Goal: Check status

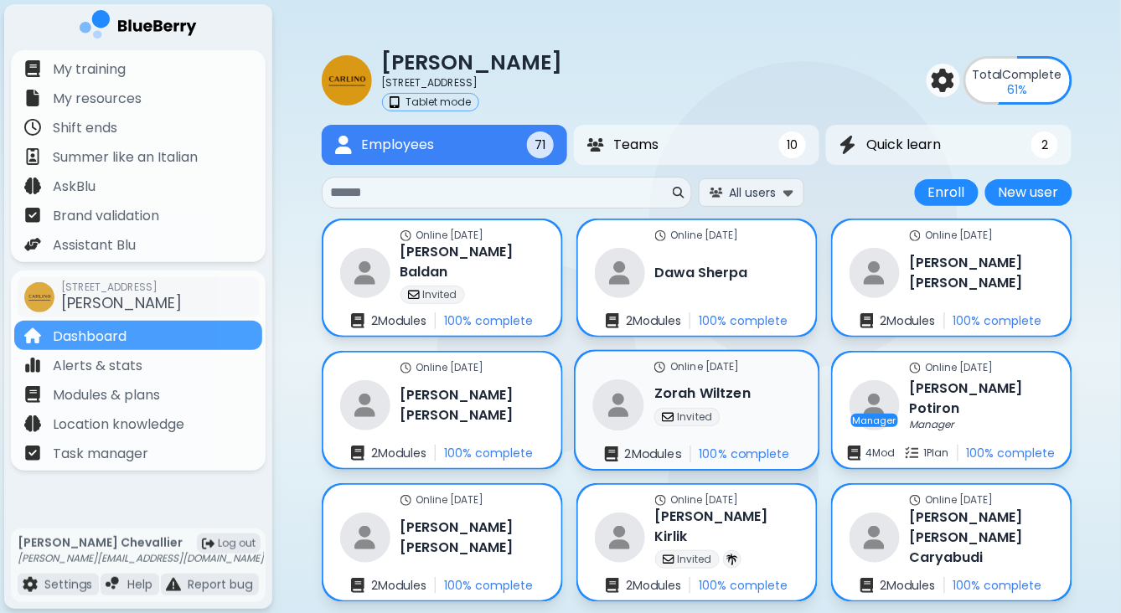
scroll to position [6, 0]
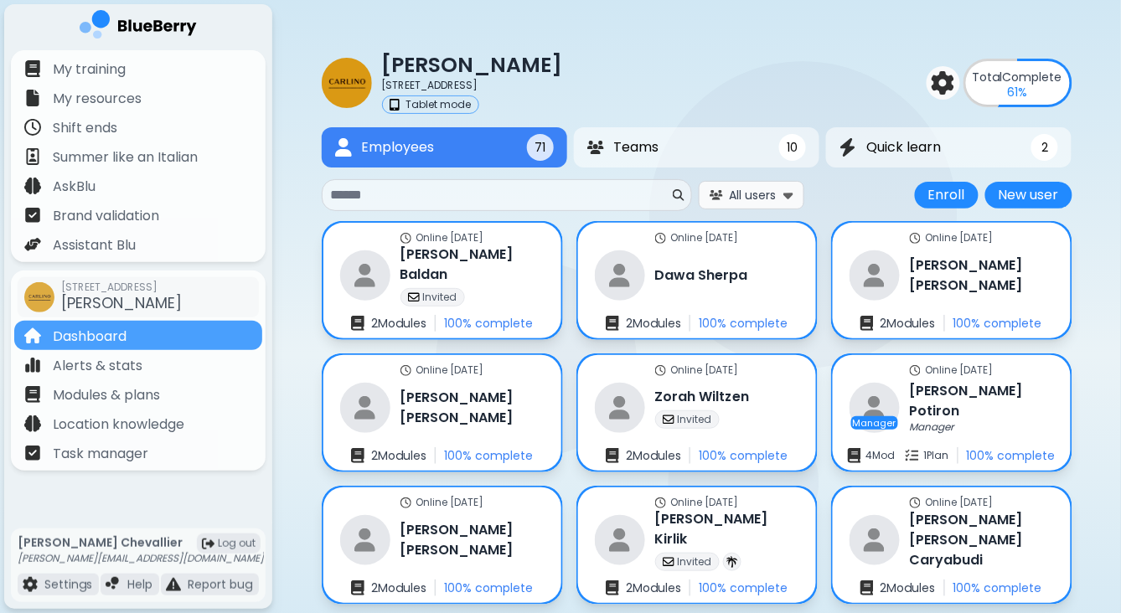
click at [764, 188] on span "All users" at bounding box center [753, 195] width 47 height 15
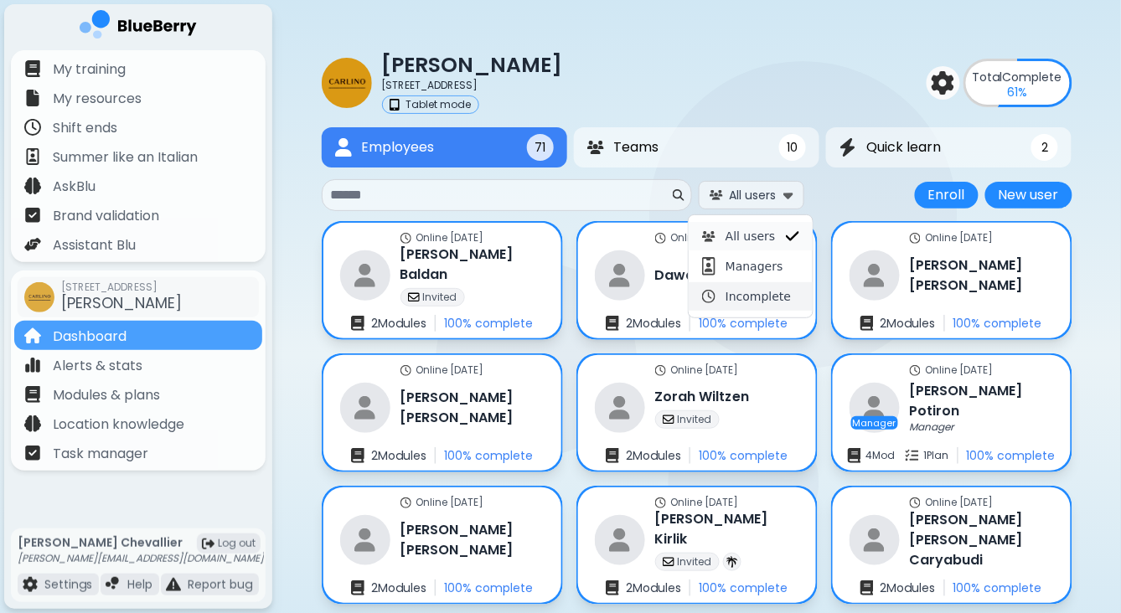
click at [737, 303] on button "Incomplete" at bounding box center [751, 296] width 124 height 28
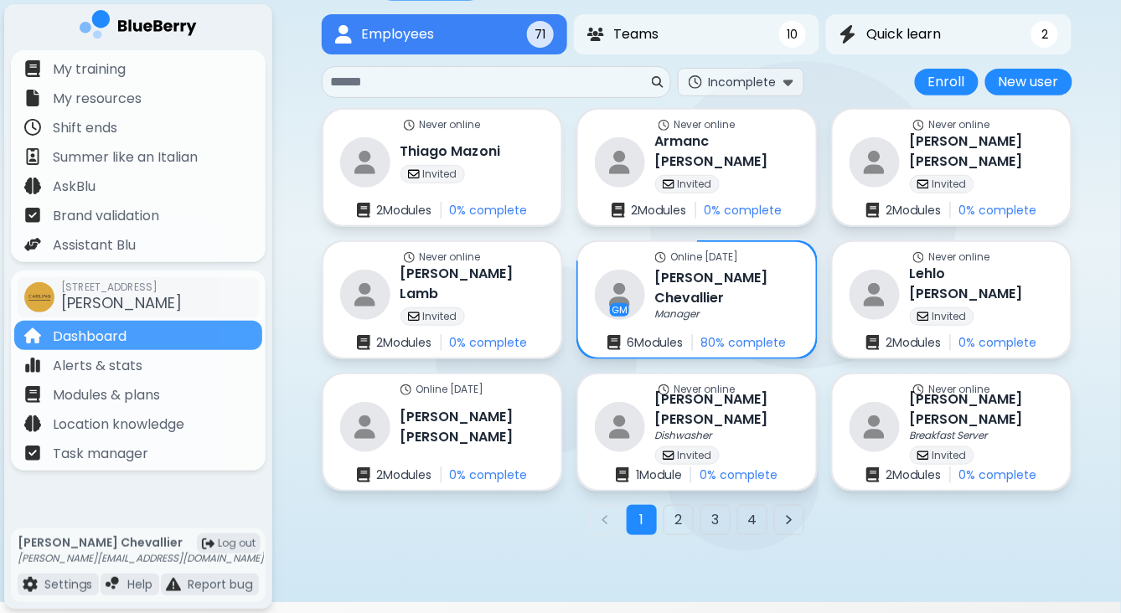
scroll to position [135, 0]
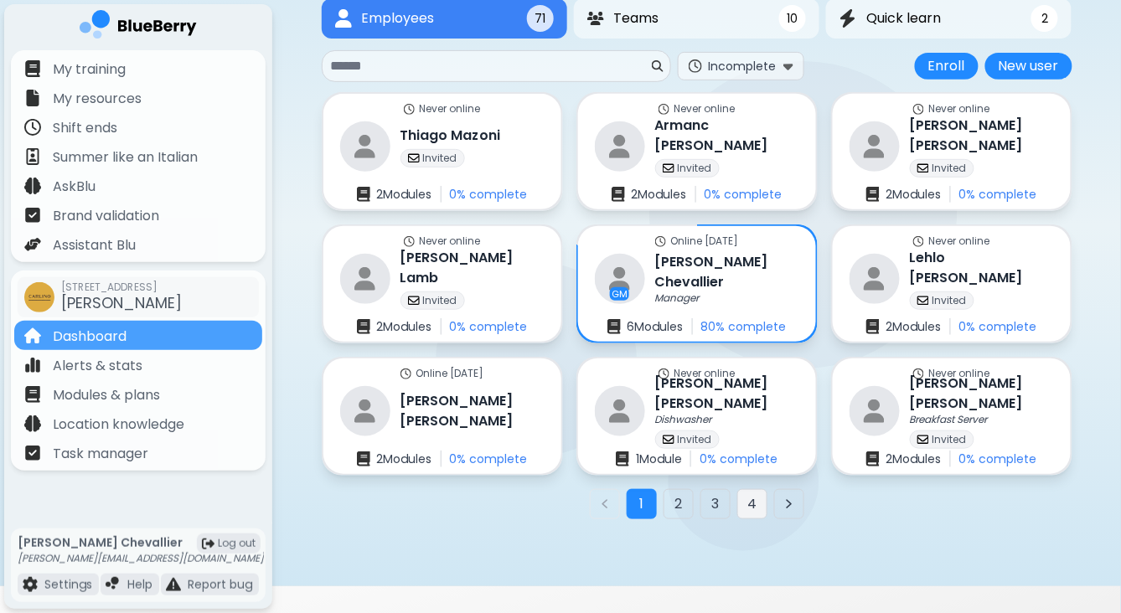
click at [751, 502] on button "4" at bounding box center [752, 504] width 30 height 30
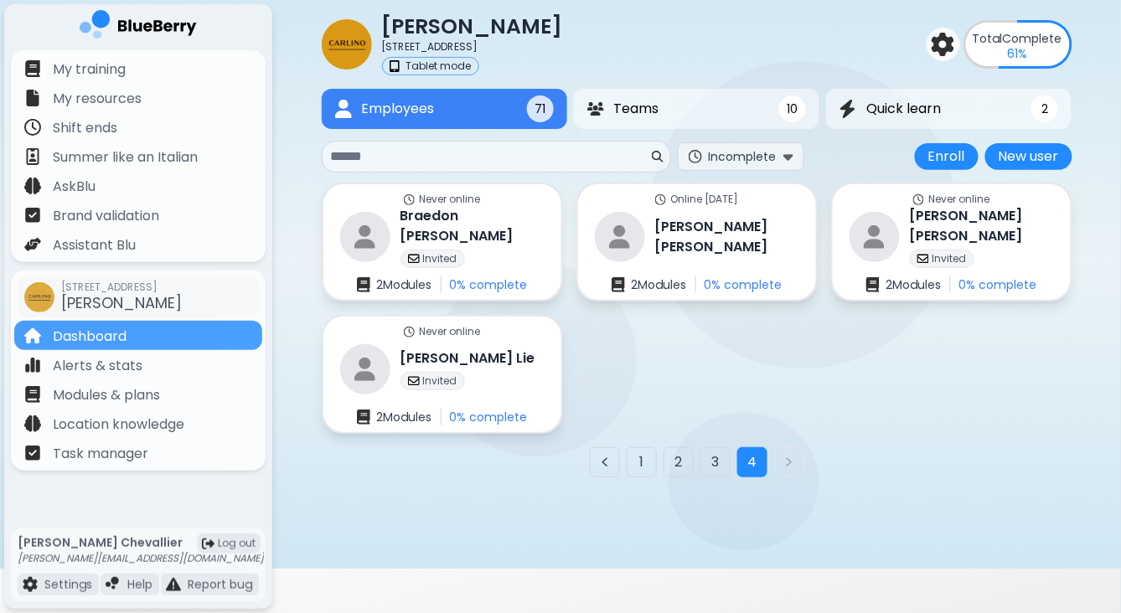
scroll to position [43, 0]
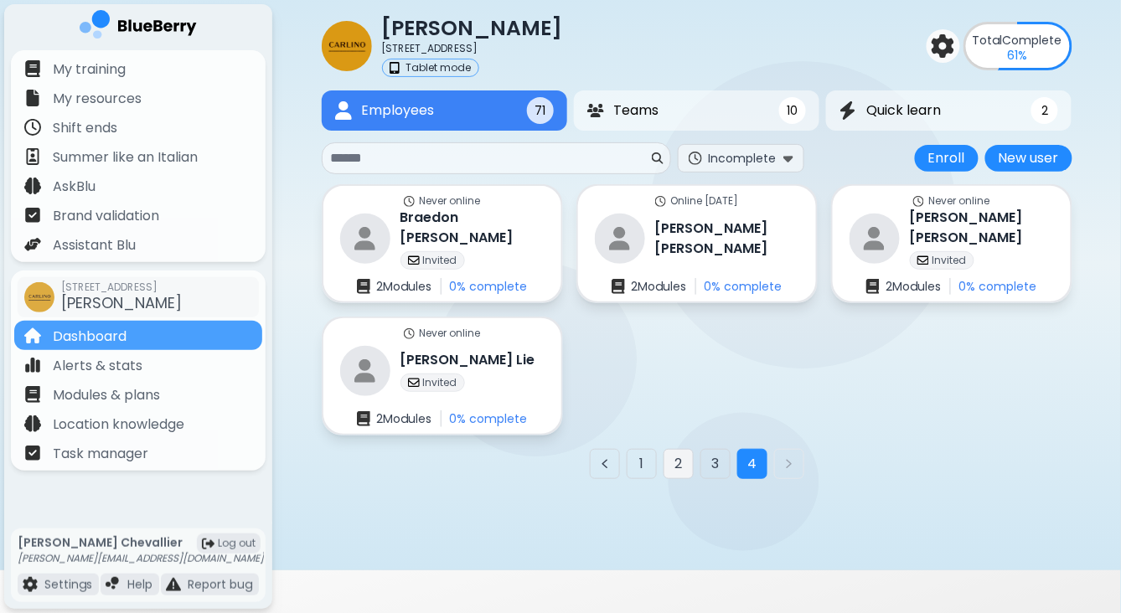
click at [680, 452] on button "2" at bounding box center [679, 464] width 30 height 30
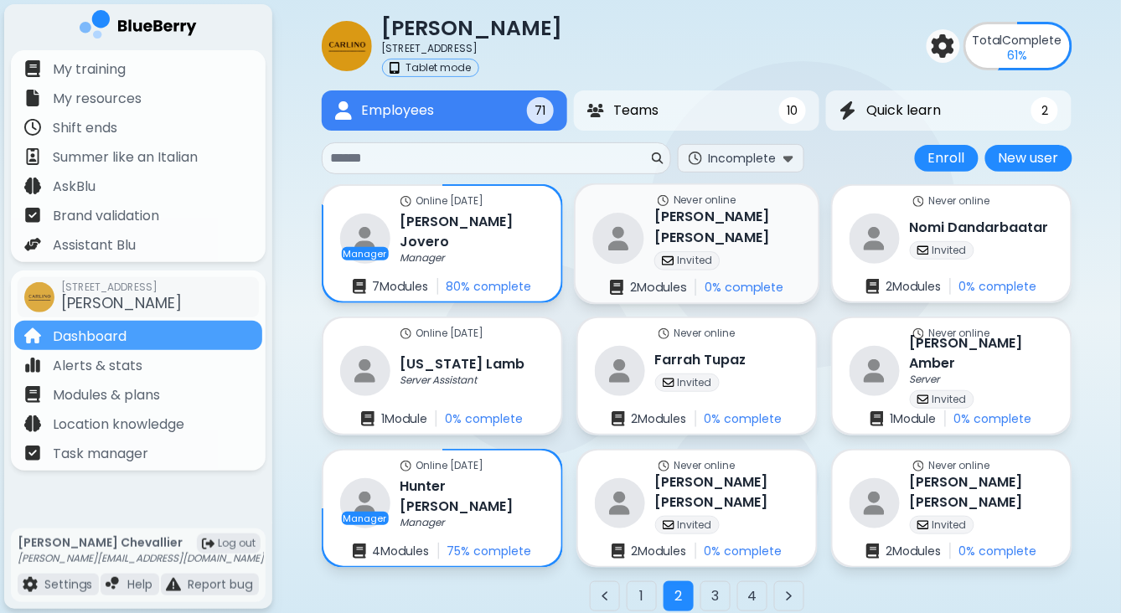
click at [742, 229] on div "Never online [PERSON_NAME] Invited 2 Module s 0 % complete" at bounding box center [697, 244] width 243 height 118
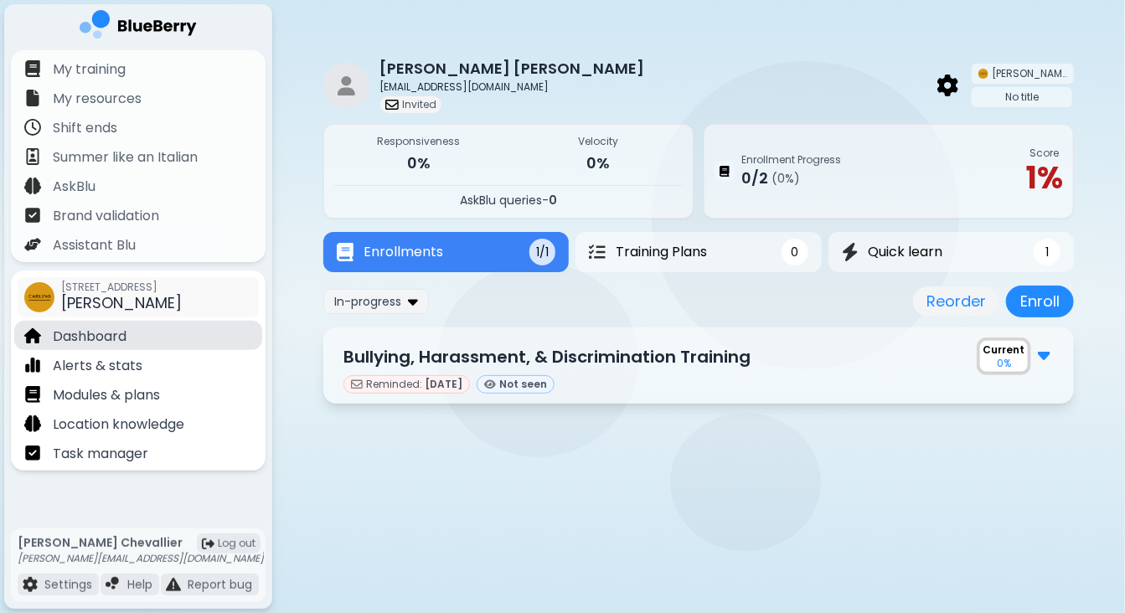
click at [85, 339] on p "Dashboard" at bounding box center [90, 337] width 74 height 20
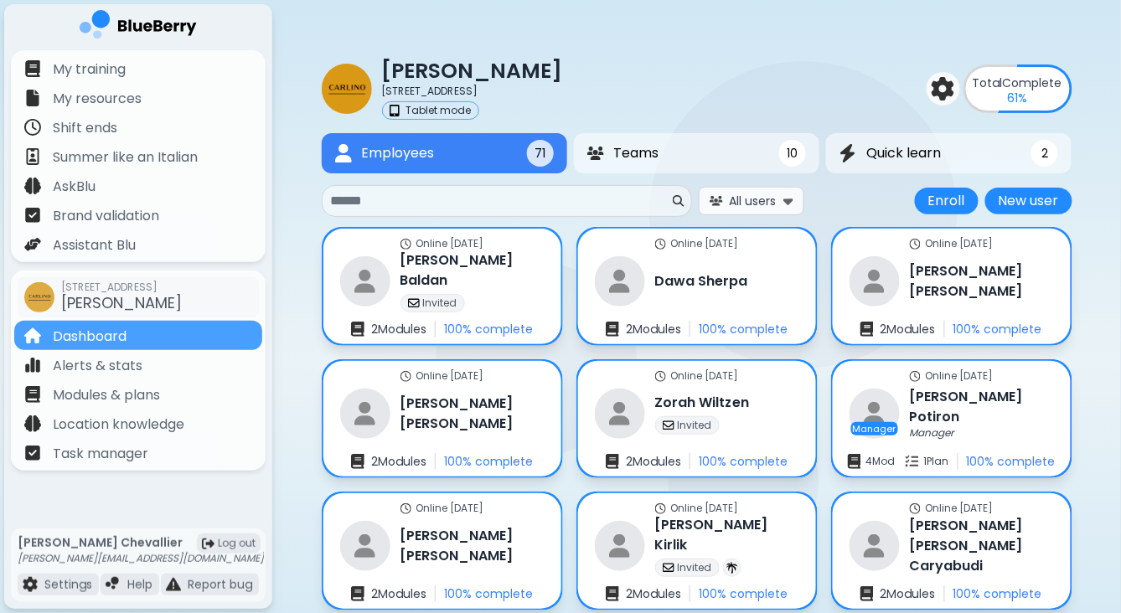
click at [746, 194] on span "All users" at bounding box center [753, 201] width 47 height 15
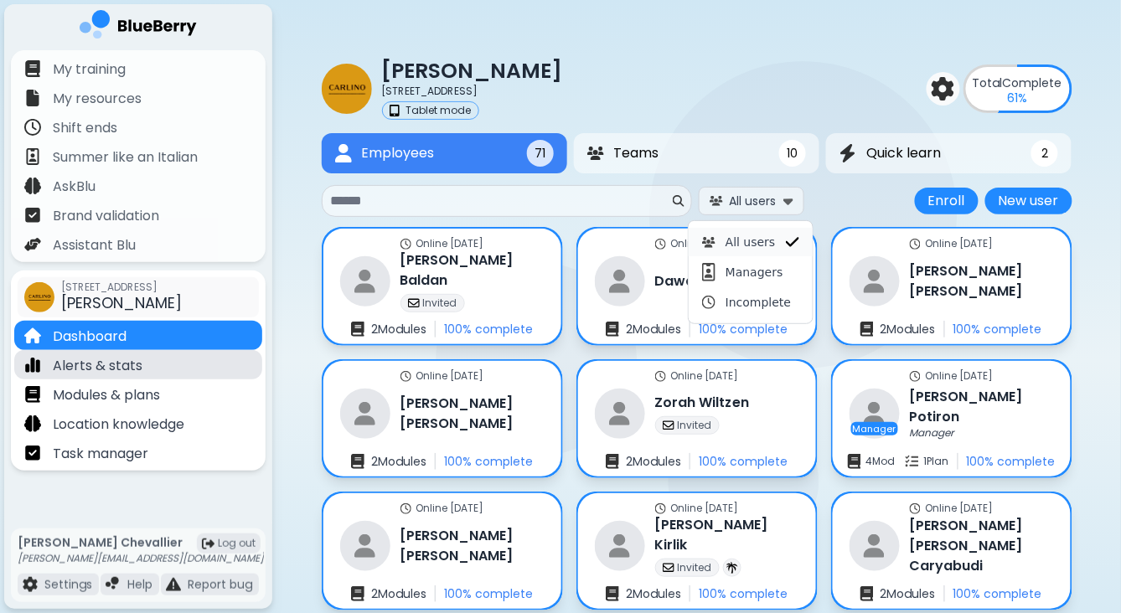
click at [110, 365] on p "Alerts & stats" at bounding box center [98, 366] width 90 height 20
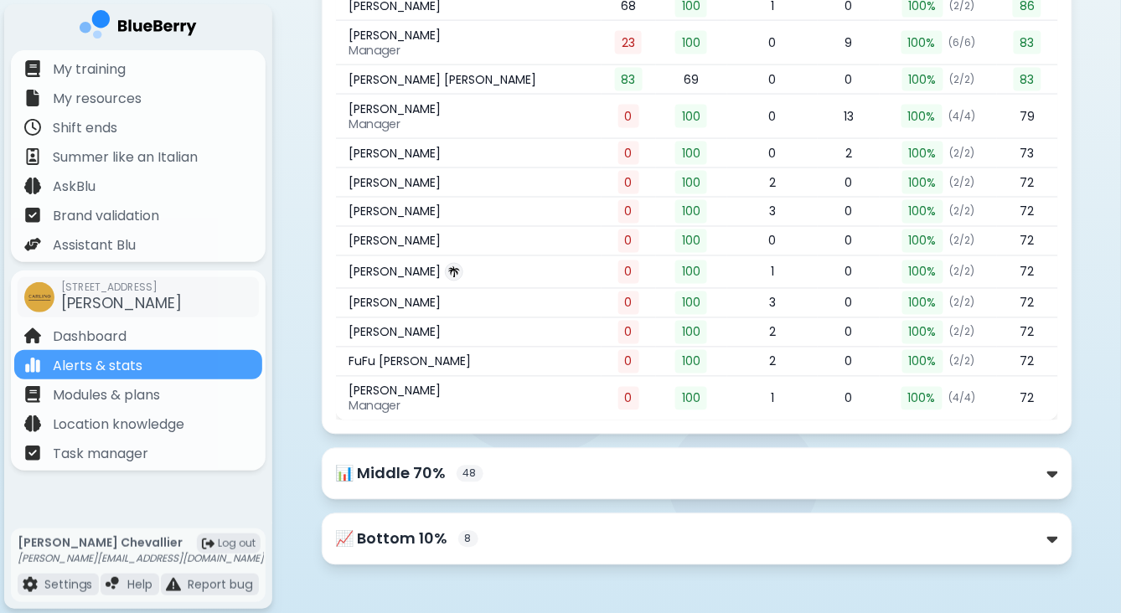
scroll to position [623, 0]
click at [526, 529] on div "📈 Bottom 10% 8" at bounding box center [697, 540] width 722 height 23
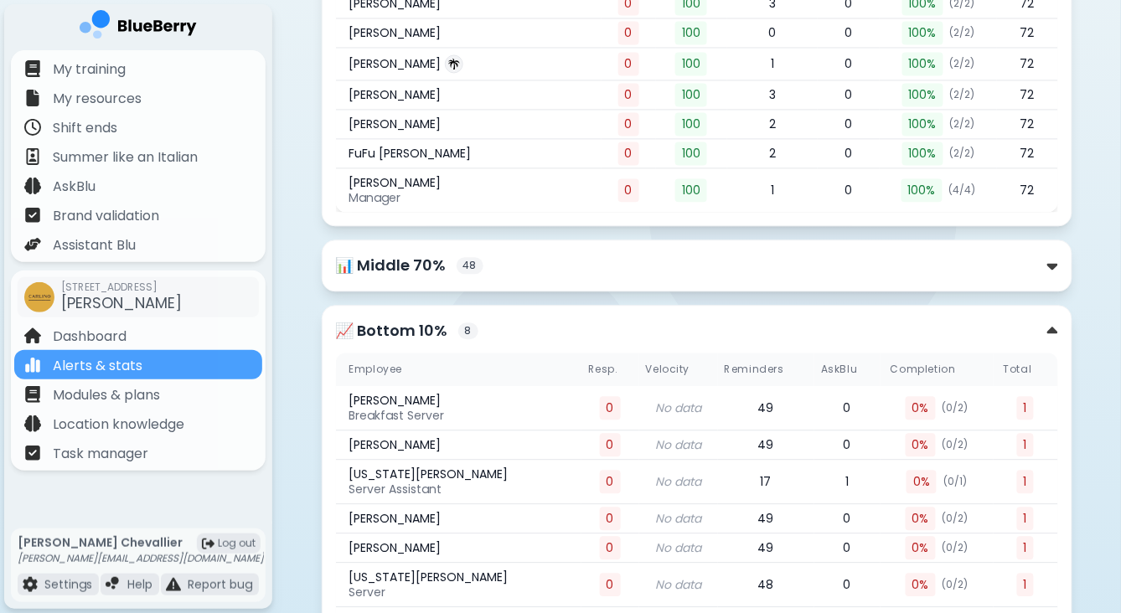
scroll to position [831, 0]
click at [640, 263] on div "📊 Middle 70% 48" at bounding box center [697, 267] width 722 height 23
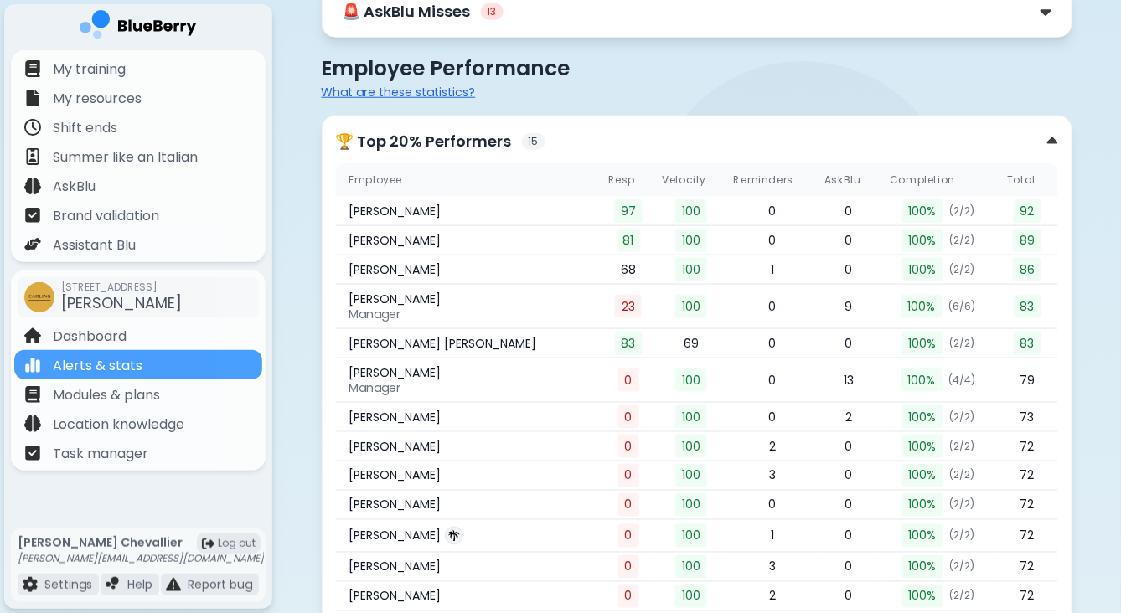
scroll to position [0, 0]
